Goal: Task Accomplishment & Management: Use online tool/utility

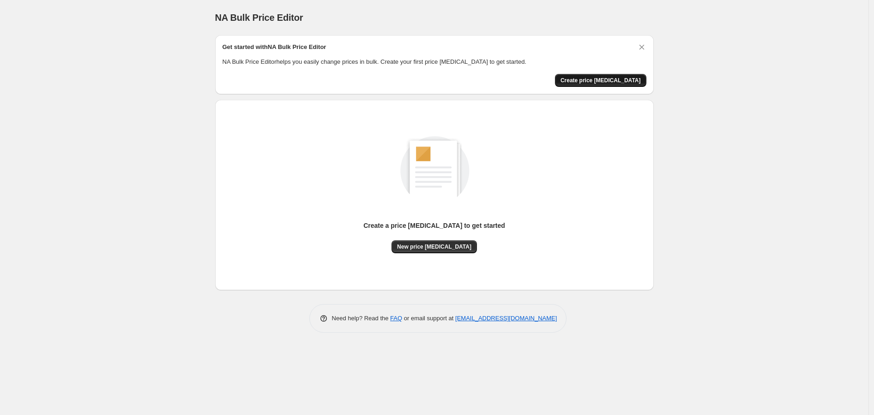
click at [598, 81] on span "Create price change job" at bounding box center [600, 80] width 80 height 7
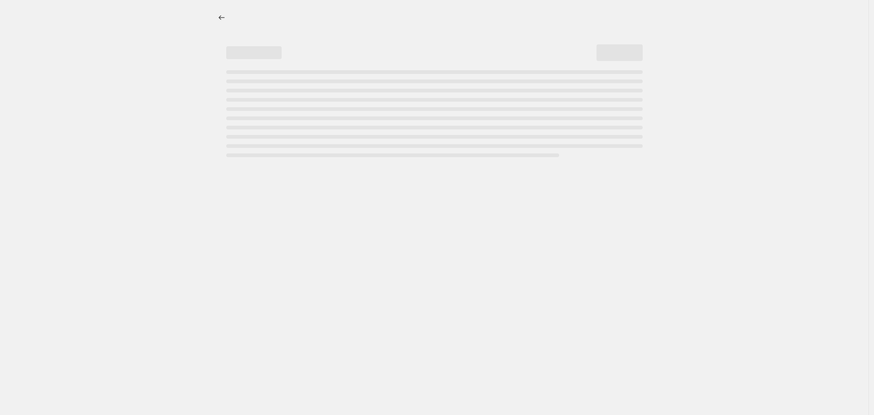
select select "percentage"
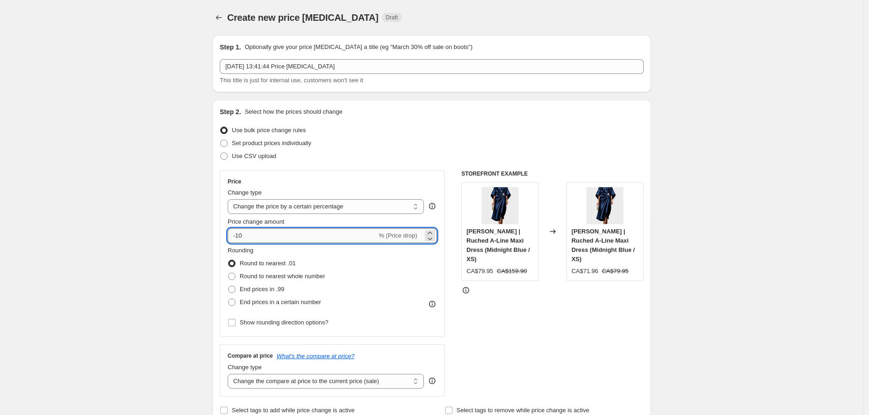
drag, startPoint x: 238, startPoint y: 233, endPoint x: 233, endPoint y: 233, distance: 5.1
click at [233, 233] on input "-10" at bounding box center [302, 235] width 149 height 15
type input "10"
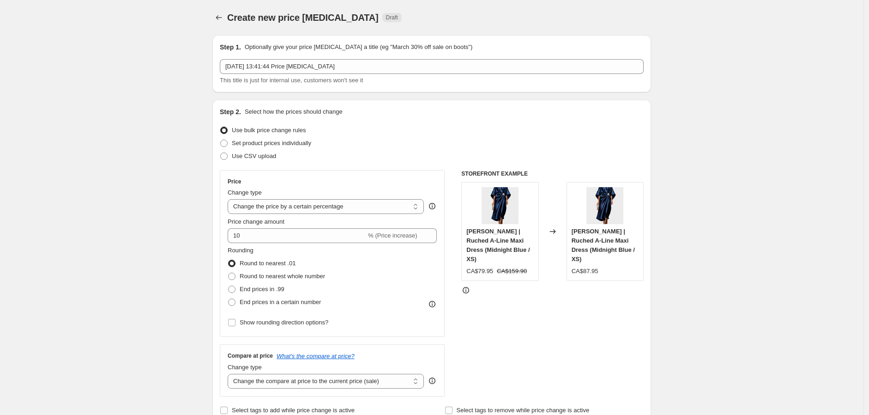
click at [601, 362] on div "STOREFRONT EXAMPLE Viviana | Ruched A-Line Maxi Dress (Midnight Blue / XS) CA$7…" at bounding box center [552, 283] width 182 height 226
click at [275, 205] on select "Change the price to a certain amount Change the price by a certain amount Chang…" at bounding box center [326, 206] width 196 height 15
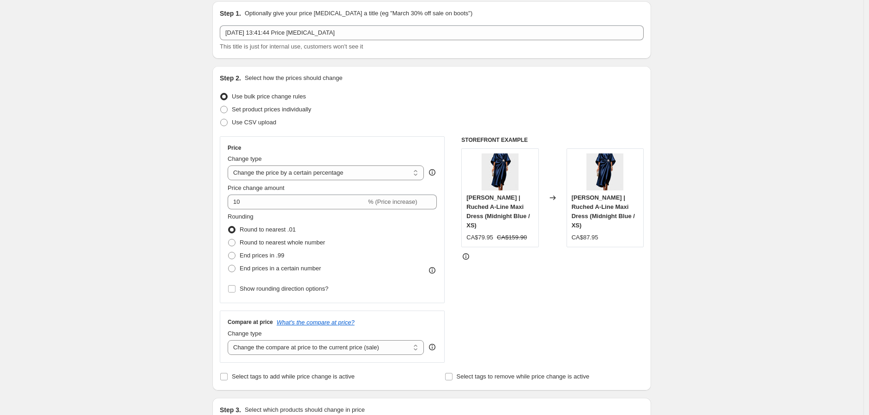
scroll to position [51, 0]
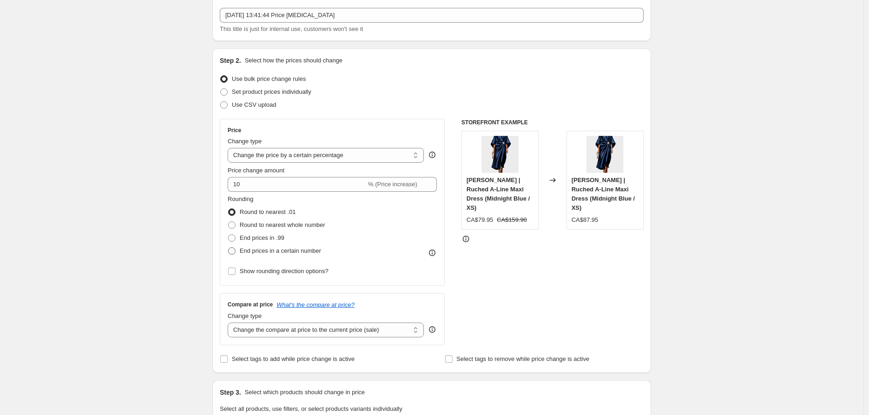
click at [251, 255] on label "End prices in a certain number" at bounding box center [274, 250] width 93 height 13
click at [229, 247] on input "End prices in a certain number" at bounding box center [228, 247] width 0 height 0
radio input "true"
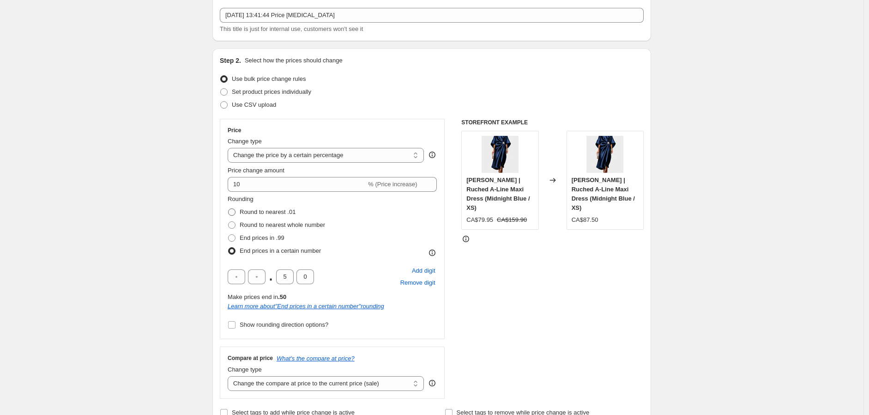
click at [241, 214] on label "Round to nearest .01" at bounding box center [262, 211] width 68 height 13
click at [229, 209] on input "Round to nearest .01" at bounding box center [228, 208] width 0 height 0
radio input "true"
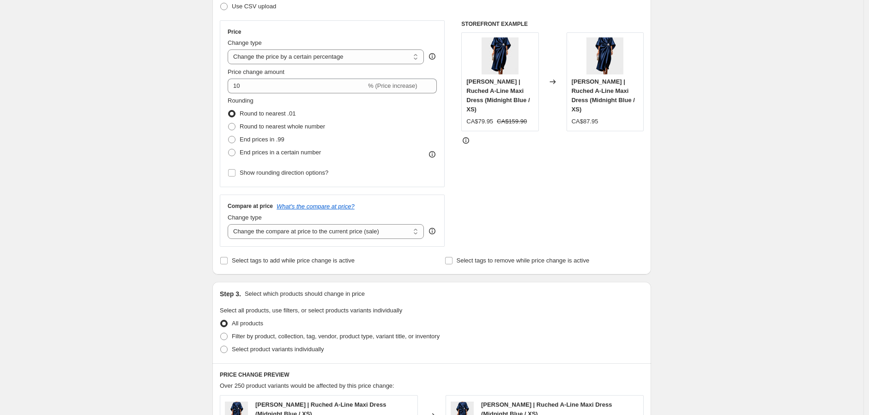
scroll to position [154, 0]
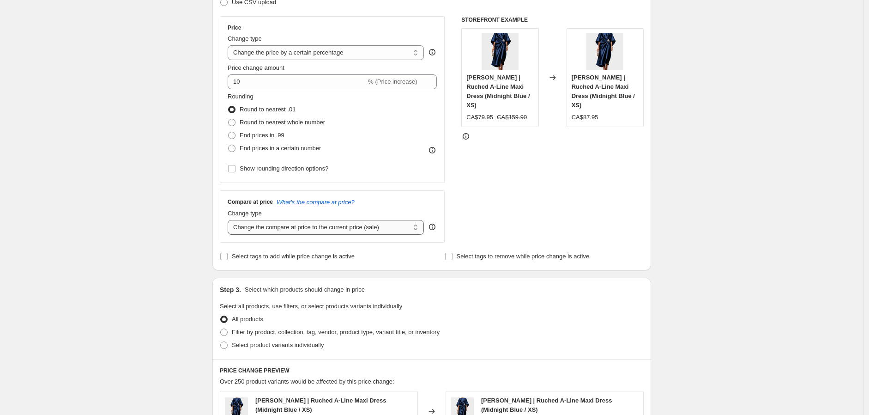
click at [385, 227] on select "Change the compare at price to the current price (sale) Change the compare at p…" at bounding box center [326, 227] width 196 height 15
click at [230, 220] on select "Change the compare at price to the current price (sale) Change the compare at p…" at bounding box center [326, 227] width 196 height 15
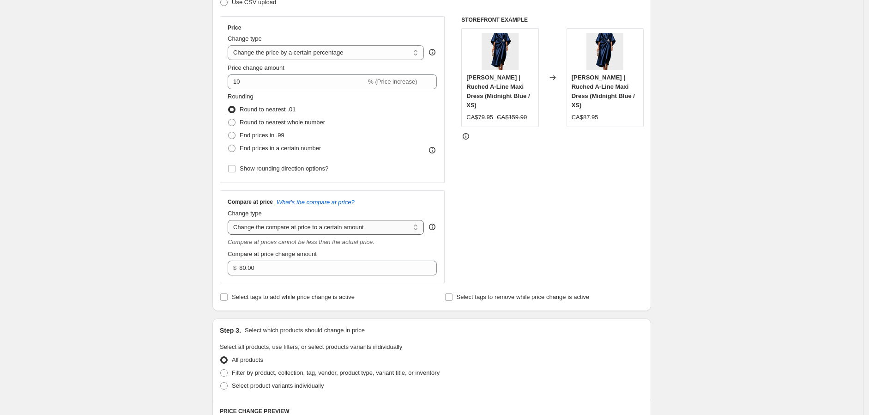
click at [342, 229] on select "Change the compare at price to the current price (sale) Change the compare at p…" at bounding box center [326, 227] width 196 height 15
select select "by"
click at [230, 220] on select "Change the compare at price to the current price (sale) Change the compare at p…" at bounding box center [326, 227] width 196 height 15
type input "-10.00"
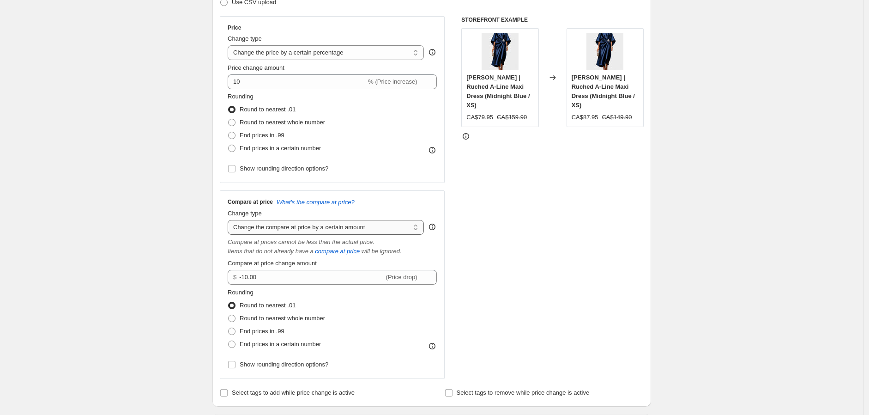
click at [308, 223] on select "Change the compare at price to the current price (sale) Change the compare at p…" at bounding box center [326, 227] width 196 height 15
select select "percentage"
click at [230, 220] on select "Change the compare at price to the current price (sale) Change the compare at p…" at bounding box center [326, 227] width 196 height 15
type input "-15"
click at [305, 223] on select "Change the compare at price to the current price (sale) Change the compare at p…" at bounding box center [326, 227] width 196 height 15
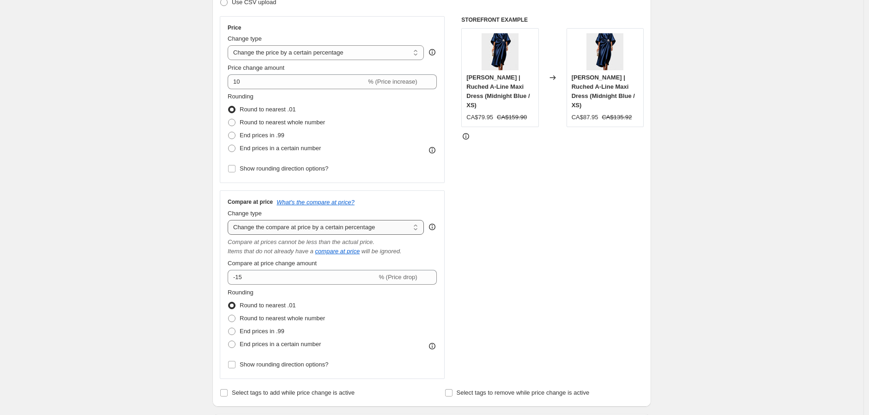
click at [230, 220] on select "Change the compare at price to the current price (sale) Change the compare at p…" at bounding box center [326, 227] width 196 height 15
click at [320, 234] on select "Change the compare at price to the current price (sale) Change the compare at p…" at bounding box center [326, 227] width 196 height 15
select select "bp"
click at [230, 220] on select "Change the compare at price to the current price (sale) Change the compare at p…" at bounding box center [326, 227] width 196 height 15
type input "12.00"
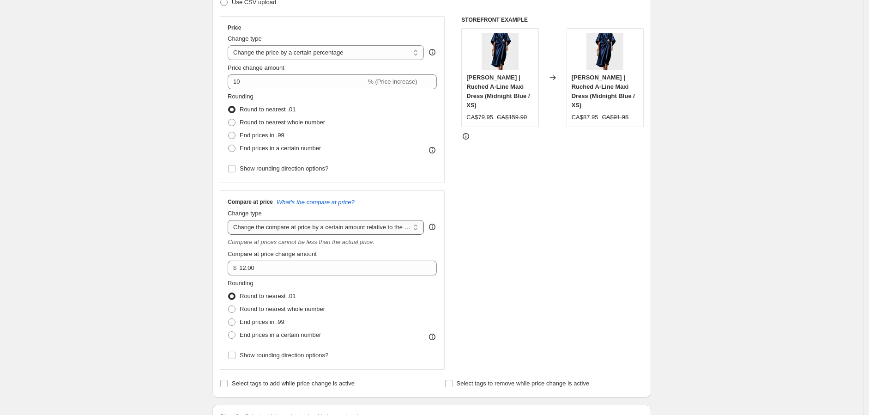
click at [320, 230] on select "Change the compare at price to the current price (sale) Change the compare at p…" at bounding box center [326, 227] width 196 height 15
select select "pp"
click at [230, 220] on select "Change the compare at price to the current price (sale) Change the compare at p…" at bounding box center [326, 227] width 196 height 15
type input "20"
click at [344, 228] on select "Change the compare at price to the current price (sale) Change the compare at p…" at bounding box center [326, 227] width 196 height 15
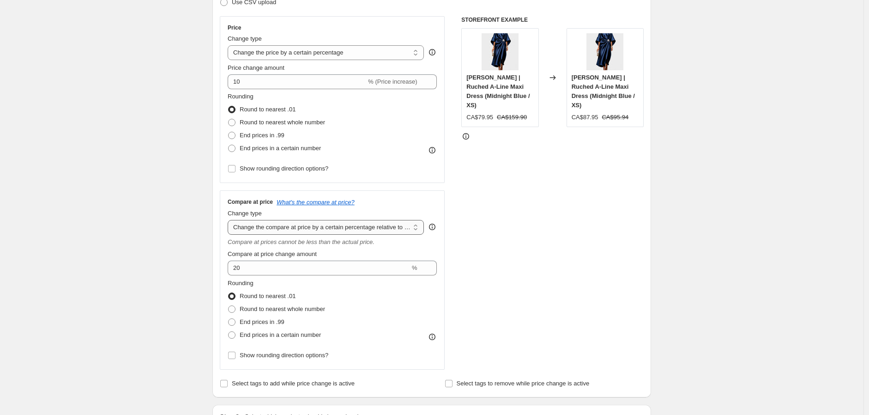
click at [230, 220] on select "Change the compare at price to the current price (sale) Change the compare at p…" at bounding box center [326, 227] width 196 height 15
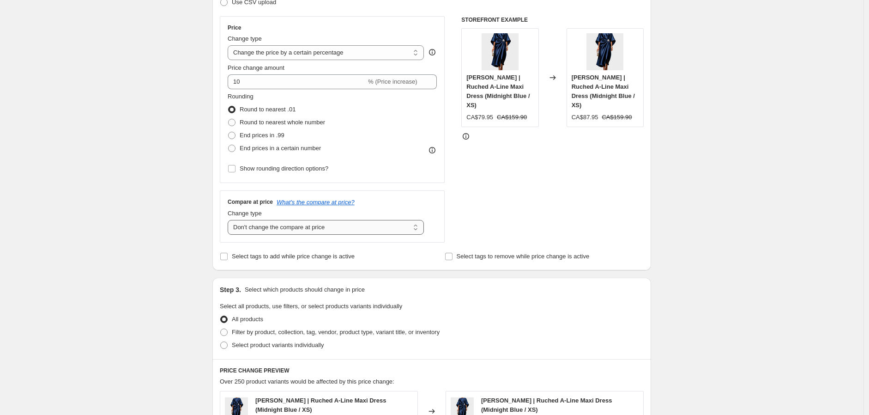
click at [331, 222] on select "Change the compare at price to the current price (sale) Change the compare at p…" at bounding box center [326, 227] width 196 height 15
click at [230, 220] on select "Change the compare at price to the current price (sale) Change the compare at p…" at bounding box center [326, 227] width 196 height 15
click at [300, 226] on select "Change the compare at price to the current price (sale) Change the compare at p…" at bounding box center [326, 227] width 196 height 15
click at [230, 220] on select "Change the compare at price to the current price (sale) Change the compare at p…" at bounding box center [326, 227] width 196 height 15
click at [307, 226] on select "Change the compare at price to the current price (sale) Change the compare at p…" at bounding box center [326, 227] width 196 height 15
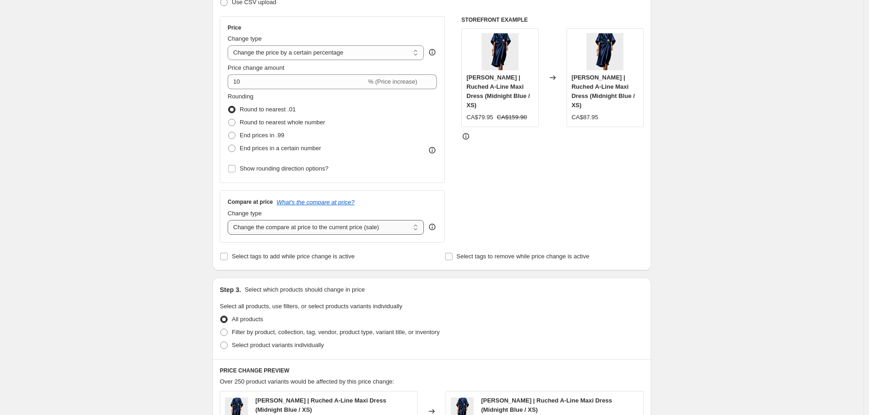
click at [230, 220] on select "Change the compare at price to the current price (sale) Change the compare at p…" at bounding box center [326, 227] width 196 height 15
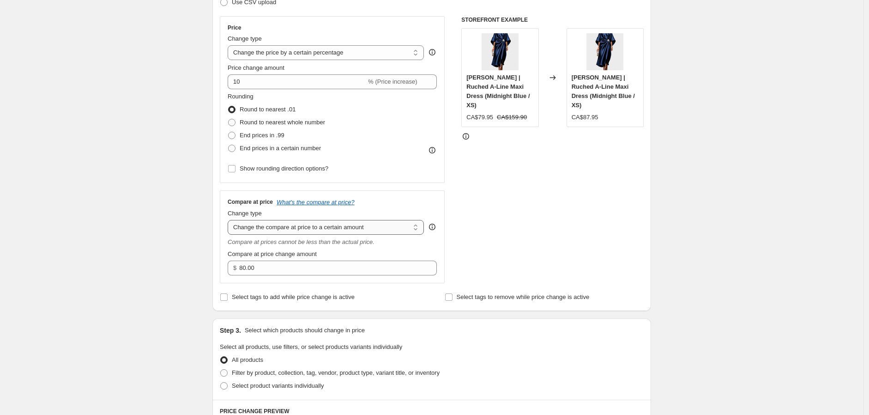
click at [304, 231] on select "Change the compare at price to the current price (sale) Change the compare at p…" at bounding box center [326, 227] width 196 height 15
select select "by"
click at [230, 220] on select "Change the compare at price to the current price (sale) Change the compare at p…" at bounding box center [326, 227] width 196 height 15
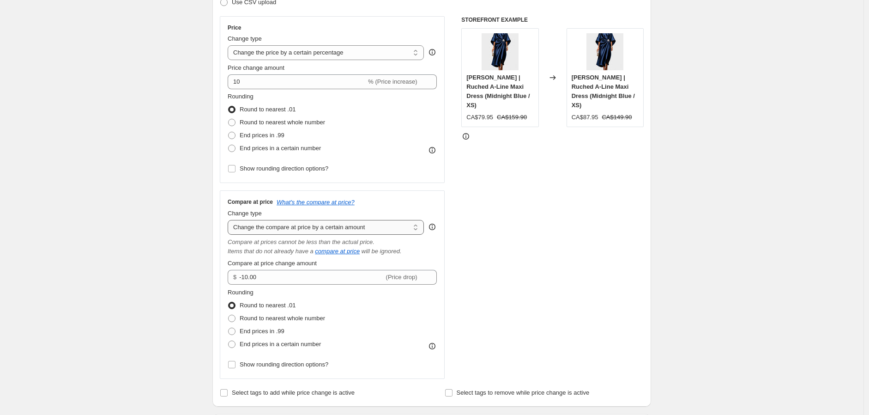
click at [306, 231] on select "Change the compare at price to the current price (sale) Change the compare at p…" at bounding box center [326, 227] width 196 height 15
click at [319, 229] on select "Change the compare at price to the current price (sale) Change the compare at p…" at bounding box center [326, 227] width 196 height 15
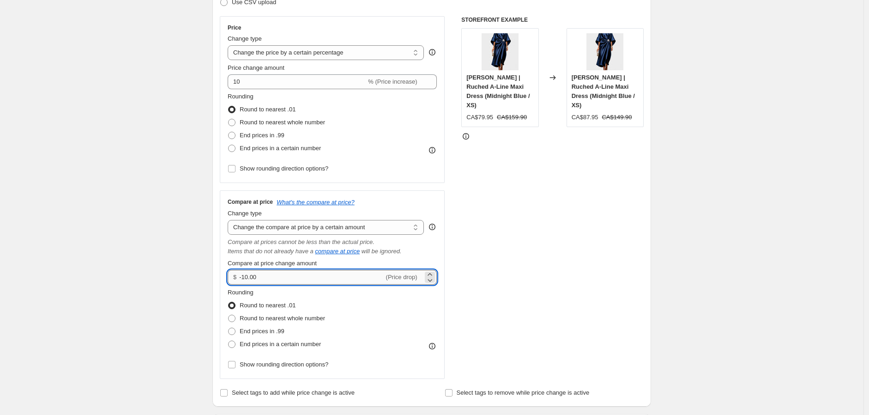
drag, startPoint x: 241, startPoint y: 277, endPoint x: 246, endPoint y: 279, distance: 5.3
click at [246, 279] on div "$ -10.00 (Price drop)" at bounding box center [332, 277] width 209 height 15
type input "10.00"
click at [565, 258] on div "STOREFRONT EXAMPLE Viviana | Ruched A-Line Maxi Dress (Midnight Blue / XS) CA$7…" at bounding box center [552, 197] width 182 height 362
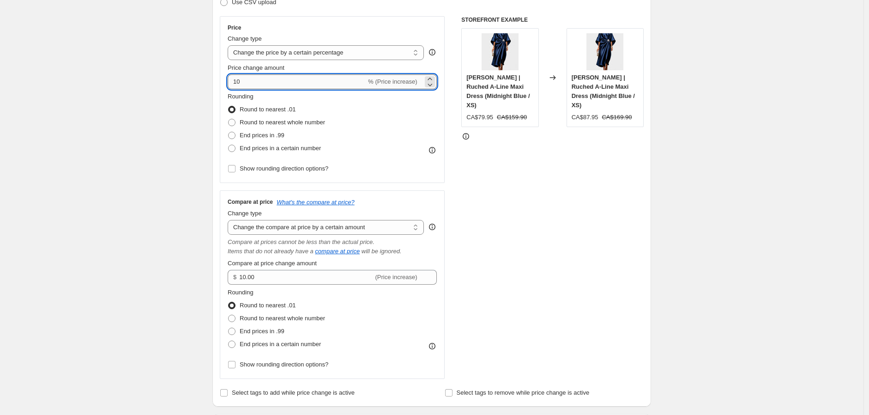
drag, startPoint x: 248, startPoint y: 80, endPoint x: 243, endPoint y: 81, distance: 5.2
click at [243, 81] on input "10" at bounding box center [297, 81] width 139 height 15
type input "15"
click at [542, 240] on div "STOREFRONT EXAMPLE Viviana | Ruched A-Line Maxi Dress (Midnight Blue / XS) CA$7…" at bounding box center [552, 197] width 182 height 362
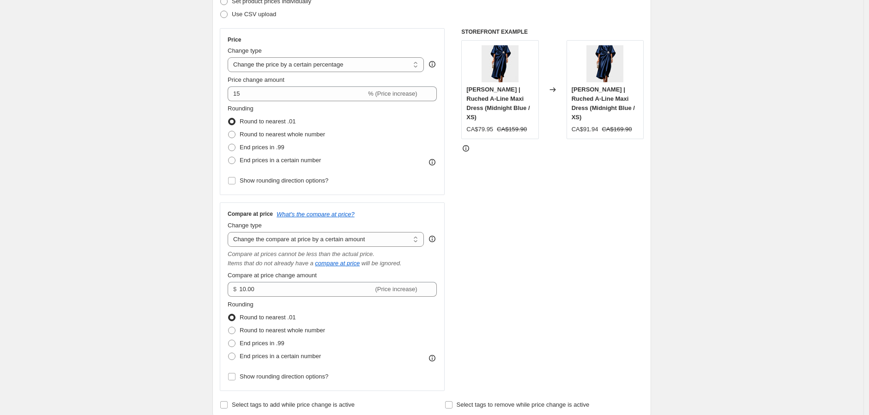
scroll to position [205, 0]
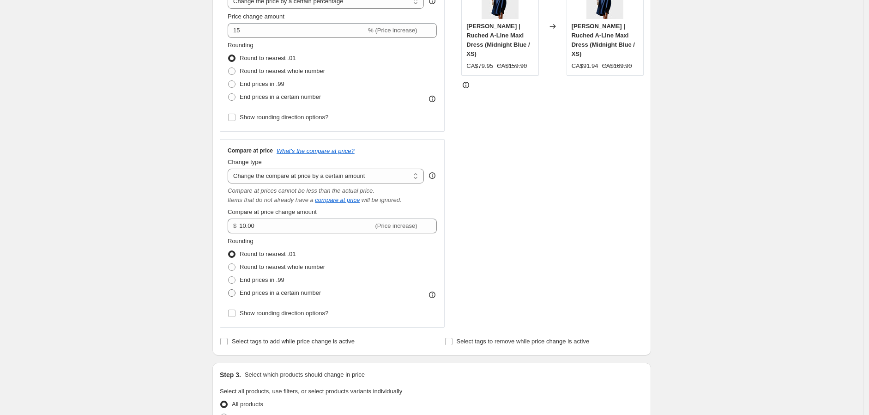
click at [231, 295] on span at bounding box center [231, 292] width 7 height 7
click at [229, 289] on input "End prices in a certain number" at bounding box center [228, 289] width 0 height 0
radio input "true"
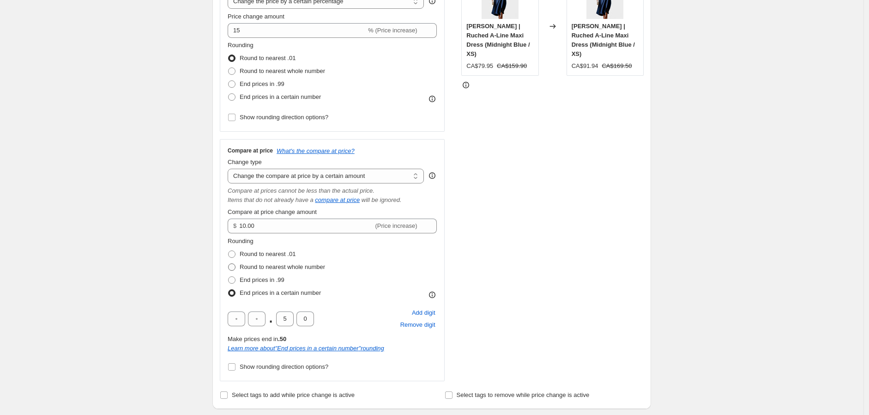
click at [235, 268] on span at bounding box center [231, 266] width 7 height 7
click at [229, 264] on input "Round to nearest whole number" at bounding box center [228, 263] width 0 height 0
radio input "true"
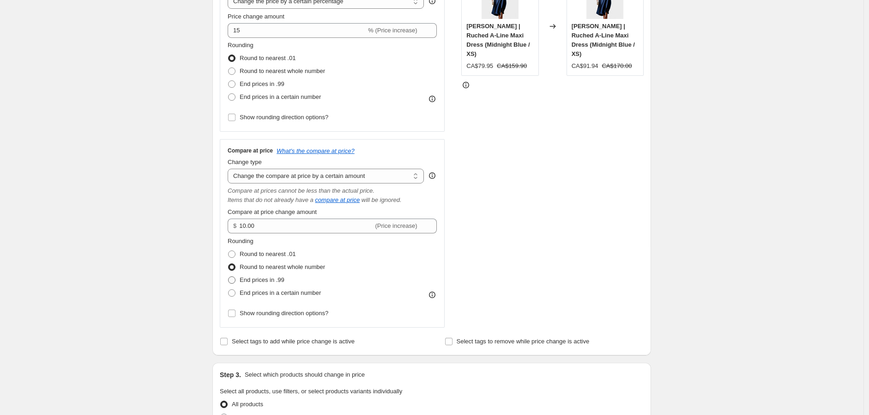
click at [235, 279] on span at bounding box center [231, 279] width 7 height 7
click at [229, 277] on input "End prices in .99" at bounding box center [228, 276] width 0 height 0
radio input "true"
click at [232, 293] on span at bounding box center [231, 292] width 7 height 7
click at [229, 289] on input "End prices in a certain number" at bounding box center [228, 289] width 0 height 0
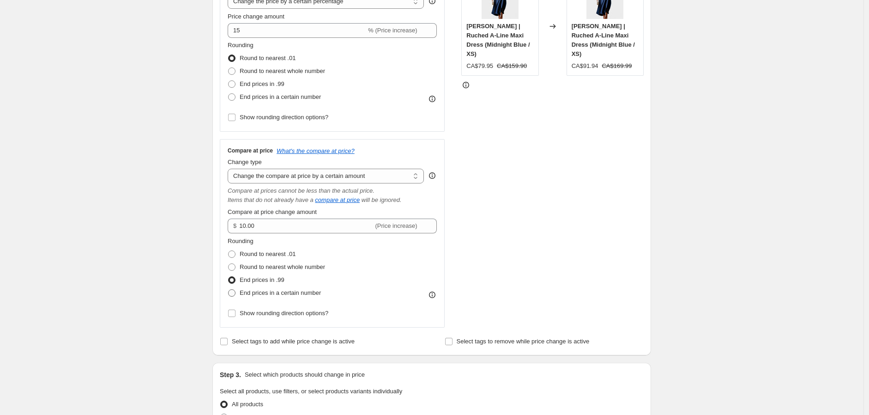
radio input "true"
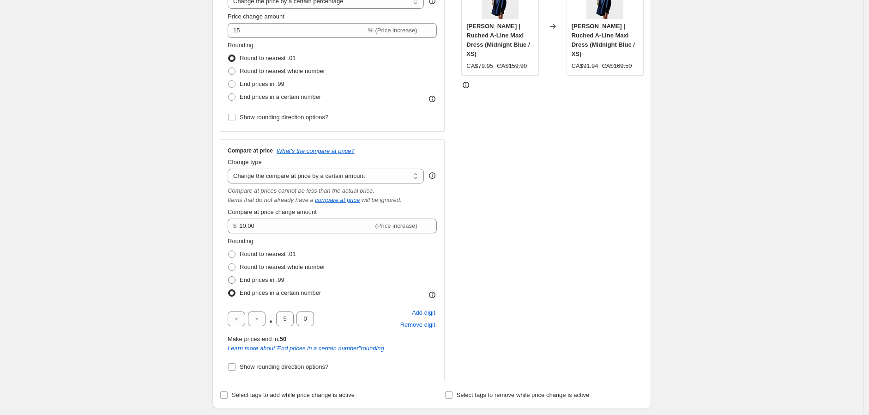
click at [233, 275] on label "End prices in .99" at bounding box center [256, 279] width 57 height 13
click at [229, 276] on input "End prices in .99" at bounding box center [228, 276] width 0 height 0
radio input "true"
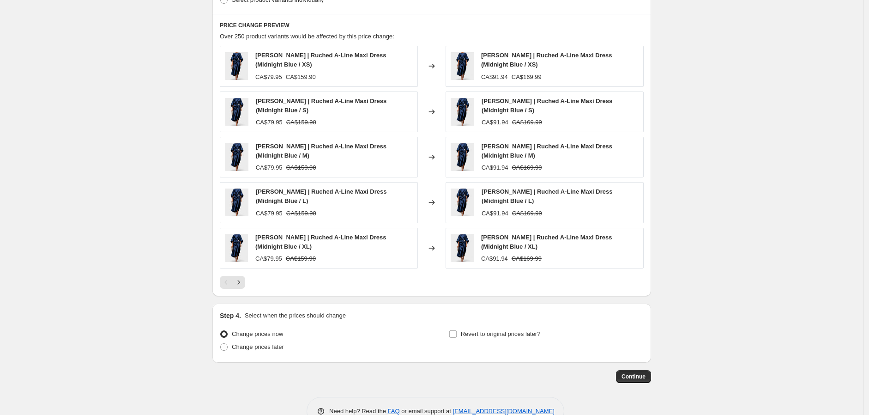
scroll to position [660, 0]
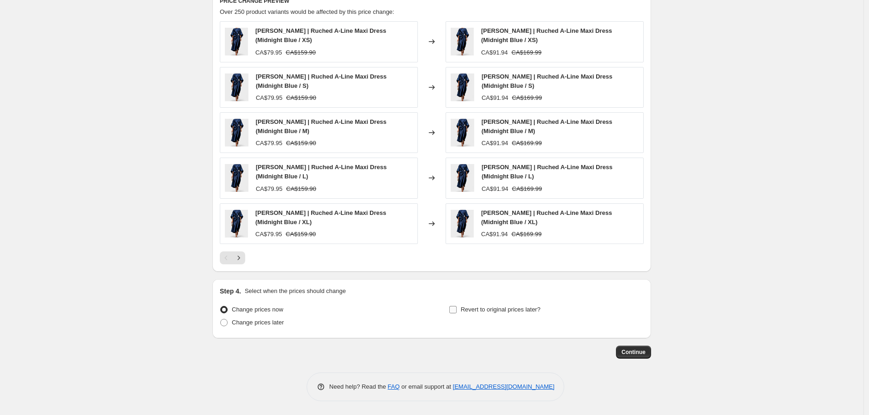
click at [461, 312] on label "Revert to original prices later?" at bounding box center [495, 309] width 92 height 13
click at [457, 312] on input "Revert to original prices later?" at bounding box center [452, 309] width 7 height 7
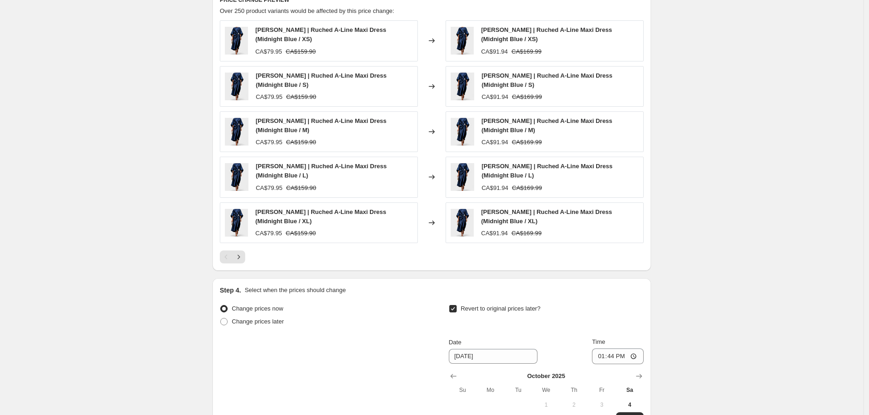
click at [461, 312] on label "Revert to original prices later?" at bounding box center [495, 308] width 92 height 13
click at [457, 312] on input "Revert to original prices later?" at bounding box center [452, 308] width 7 height 7
checkbox input "false"
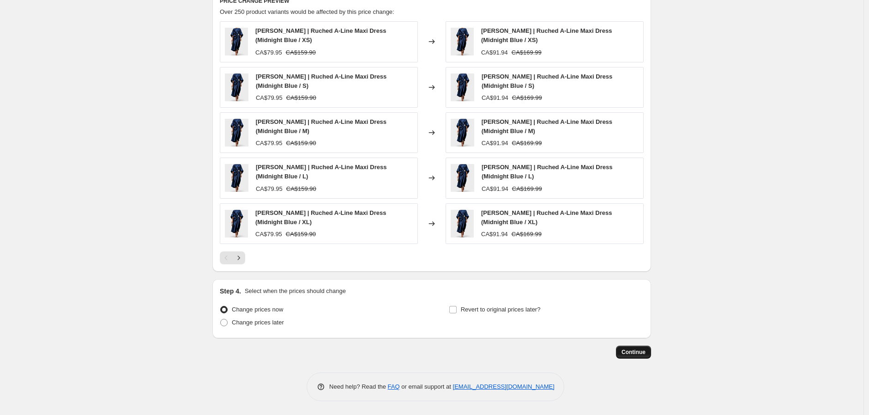
click at [633, 350] on span "Continue" at bounding box center [633, 351] width 24 height 7
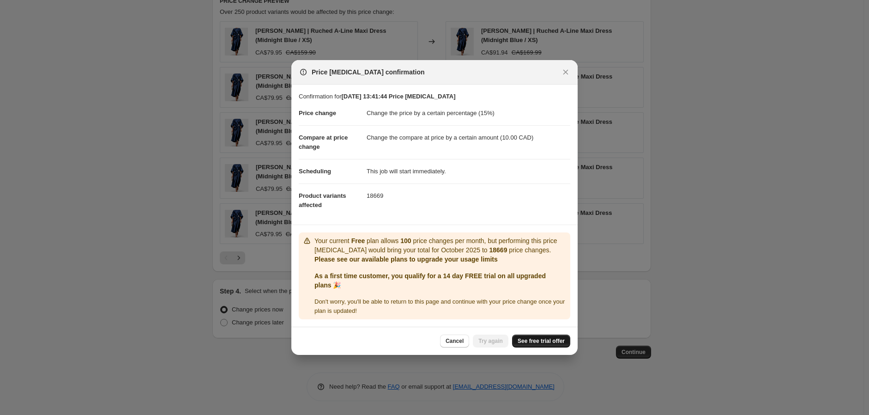
click at [539, 336] on link "See free trial offer" at bounding box center [541, 340] width 58 height 13
click at [449, 345] on button "Cancel" at bounding box center [454, 340] width 29 height 13
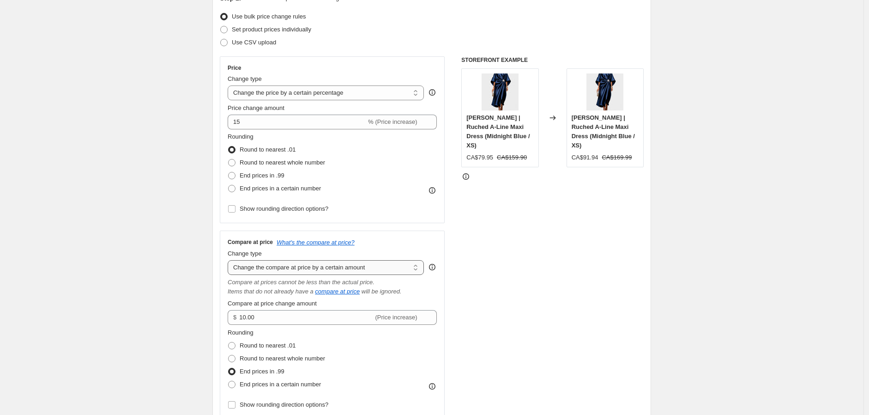
scroll to position [96, 0]
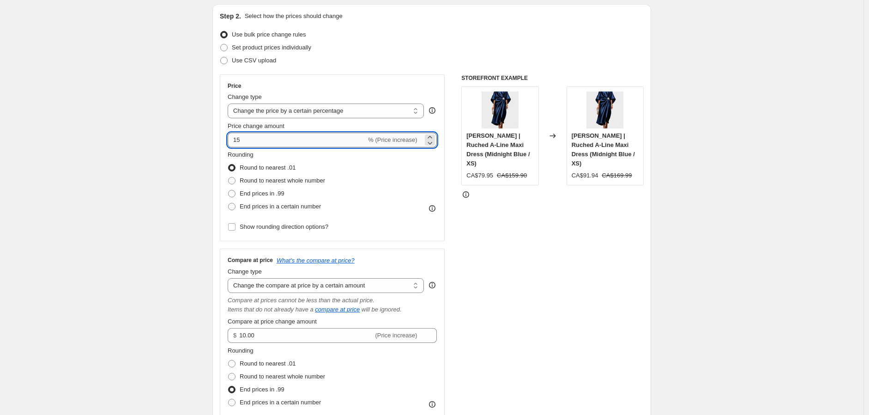
drag, startPoint x: 247, startPoint y: 143, endPoint x: 239, endPoint y: 140, distance: 8.5
click at [239, 140] on input "15" at bounding box center [297, 140] width 139 height 15
click at [405, 143] on span "% (Price increase)" at bounding box center [392, 139] width 49 height 7
click at [403, 110] on select "Change the price to a certain amount Change the price by a certain amount Chang…" at bounding box center [326, 110] width 196 height 15
select select "by"
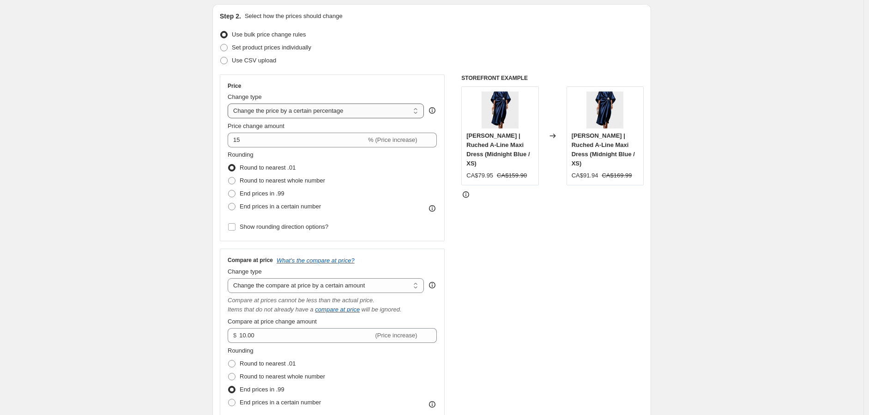
click at [230, 103] on select "Change the price to a certain amount Change the price by a certain amount Chang…" at bounding box center [326, 110] width 196 height 15
type input "-10.00"
drag, startPoint x: 262, startPoint y: 139, endPoint x: 243, endPoint y: 136, distance: 19.3
click at [243, 136] on input "-10.00" at bounding box center [311, 140] width 145 height 15
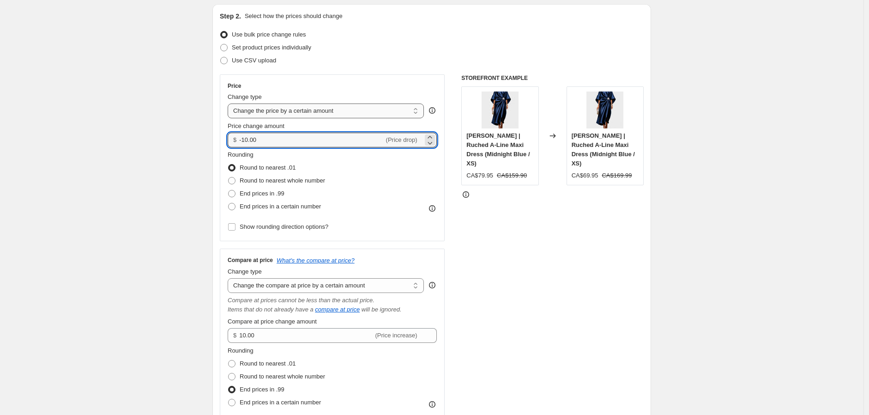
click at [328, 108] on select "Change the price to a certain amount Change the price by a certain amount Chang…" at bounding box center [326, 110] width 196 height 15
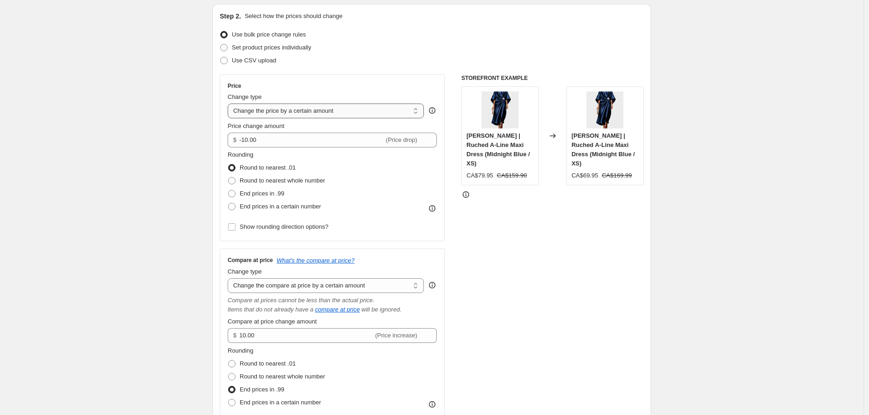
click at [328, 108] on select "Change the price to a certain amount Change the price by a certain amount Chang…" at bounding box center [326, 110] width 196 height 15
click at [243, 142] on input "-10.00" at bounding box center [311, 140] width 145 height 15
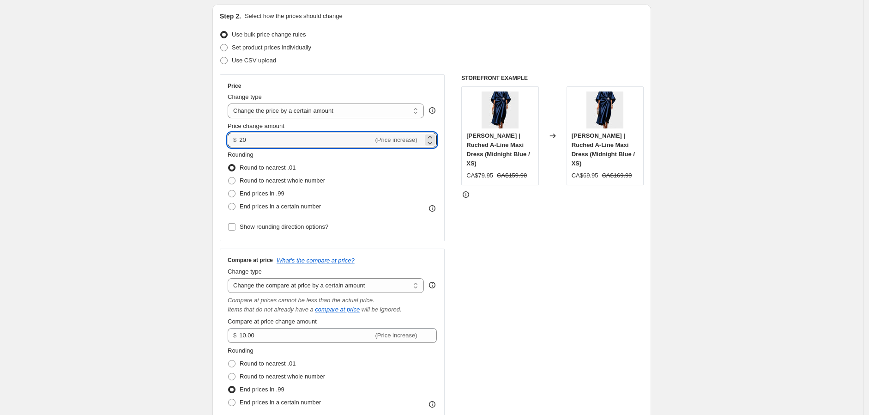
type input "20.00"
click at [546, 270] on div "STOREFRONT EXAMPLE Viviana | Ruched A-Line Maxi Dress (Midnight Blue / XS) CA$7…" at bounding box center [552, 255] width 182 height 362
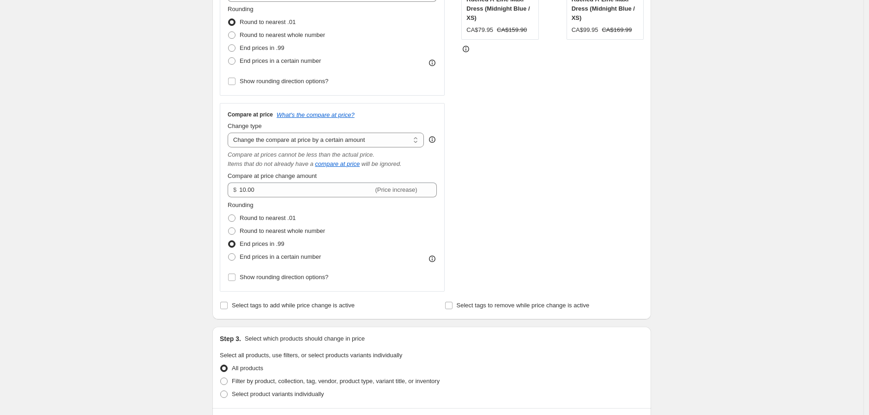
scroll to position [0, 0]
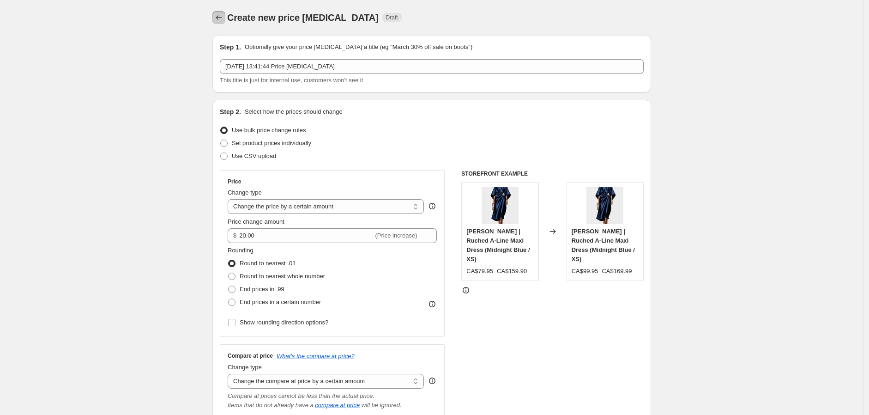
click at [223, 15] on icon "Price change jobs" at bounding box center [218, 17] width 9 height 9
